Goal: Task Accomplishment & Management: Complete application form

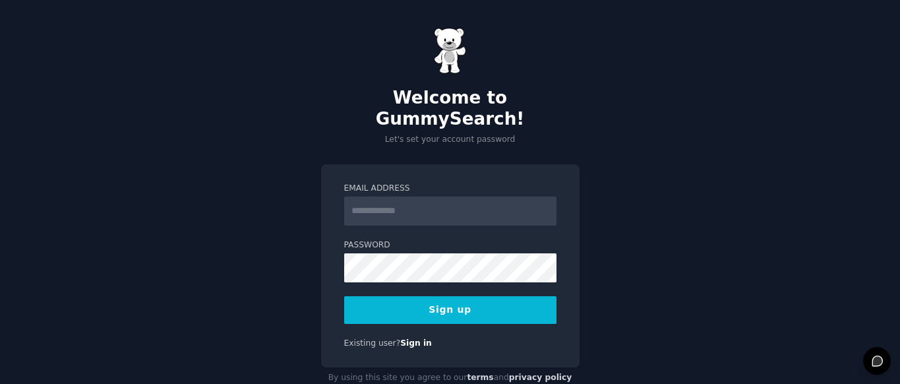
click at [479, 196] on input "Email Address" at bounding box center [450, 210] width 212 height 29
type input "**********"
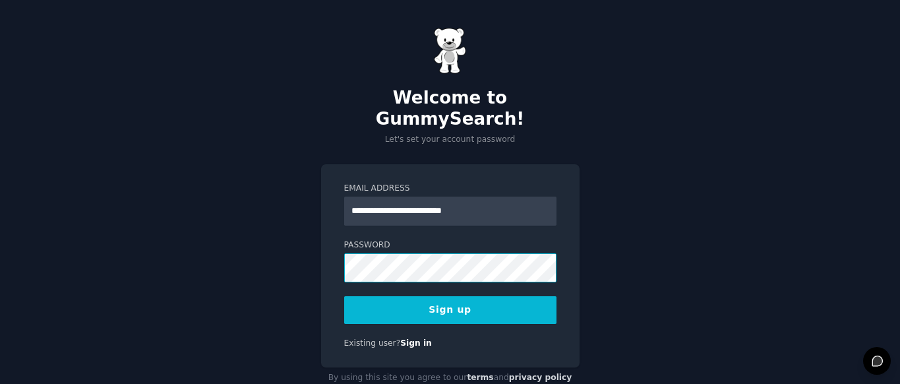
click at [344, 296] on button "Sign up" at bounding box center [450, 310] width 212 height 28
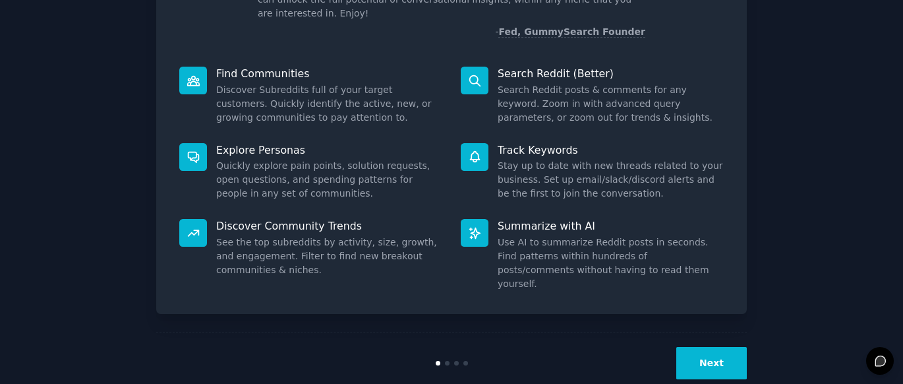
click at [719, 347] on button "Next" at bounding box center [711, 363] width 71 height 32
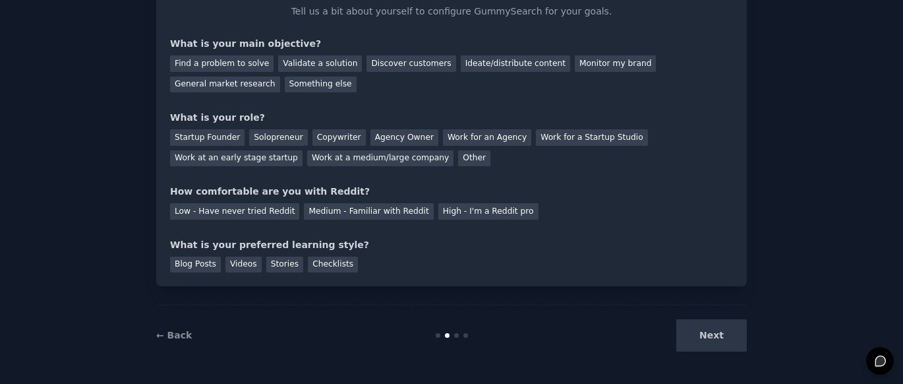
scroll to position [88, 0]
click at [436, 337] on div at bounding box center [438, 335] width 5 height 5
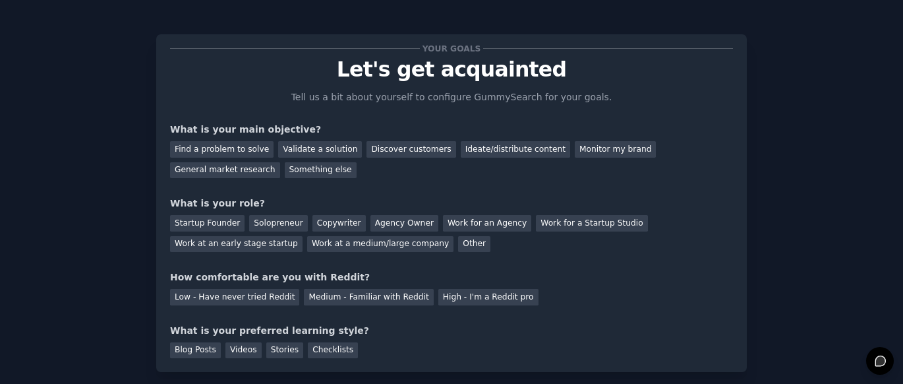
scroll to position [0, 0]
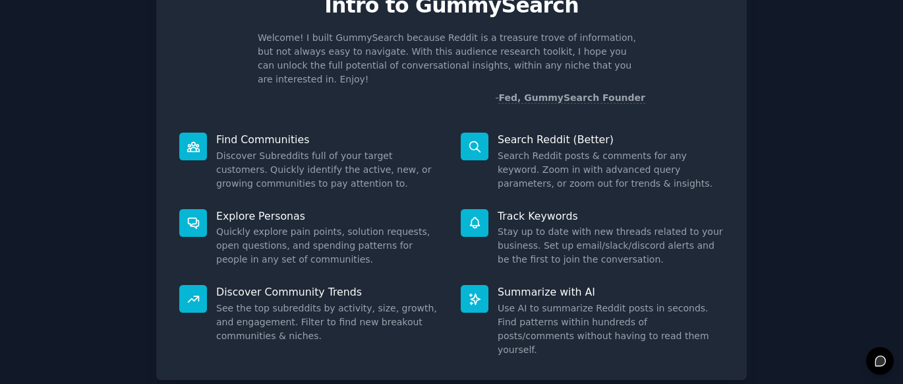
scroll to position [133, 0]
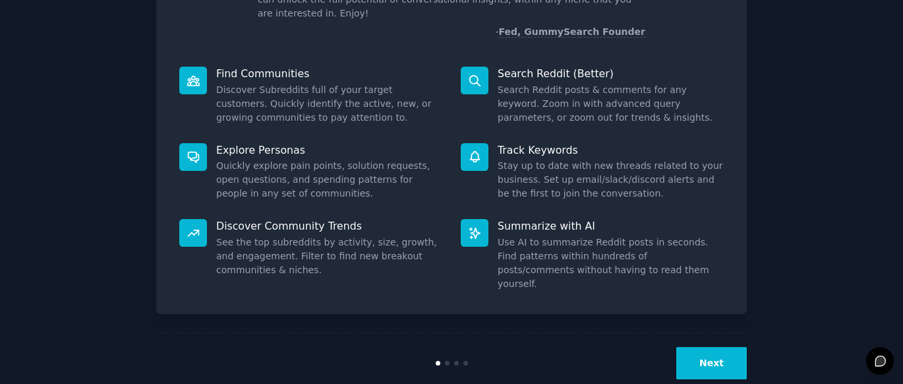
click at [696, 347] on button "Next" at bounding box center [711, 363] width 71 height 32
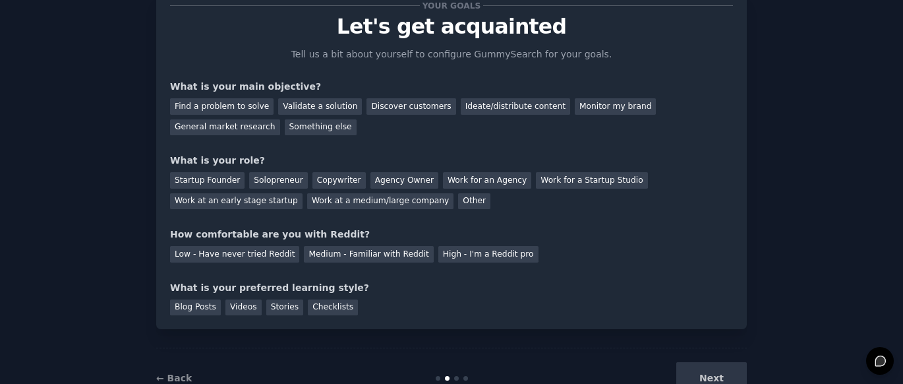
scroll to position [22, 0]
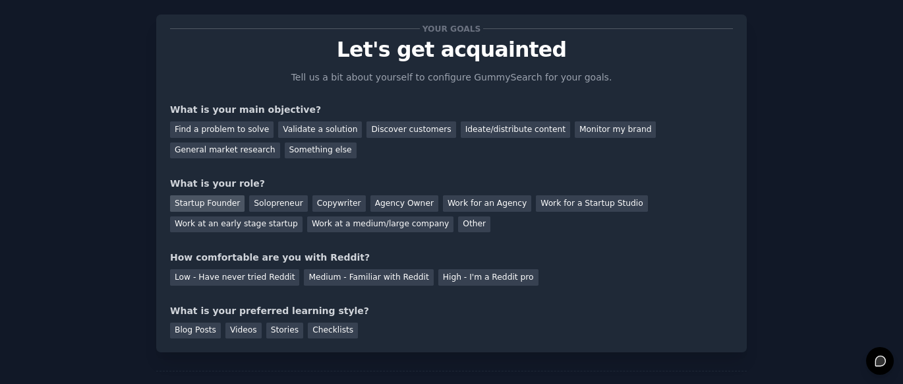
click at [215, 205] on div "Startup Founder" at bounding box center [207, 203] width 75 height 16
click at [406, 134] on div "Discover customers" at bounding box center [411, 129] width 89 height 16
